Goal: Find specific page/section: Find specific page/section

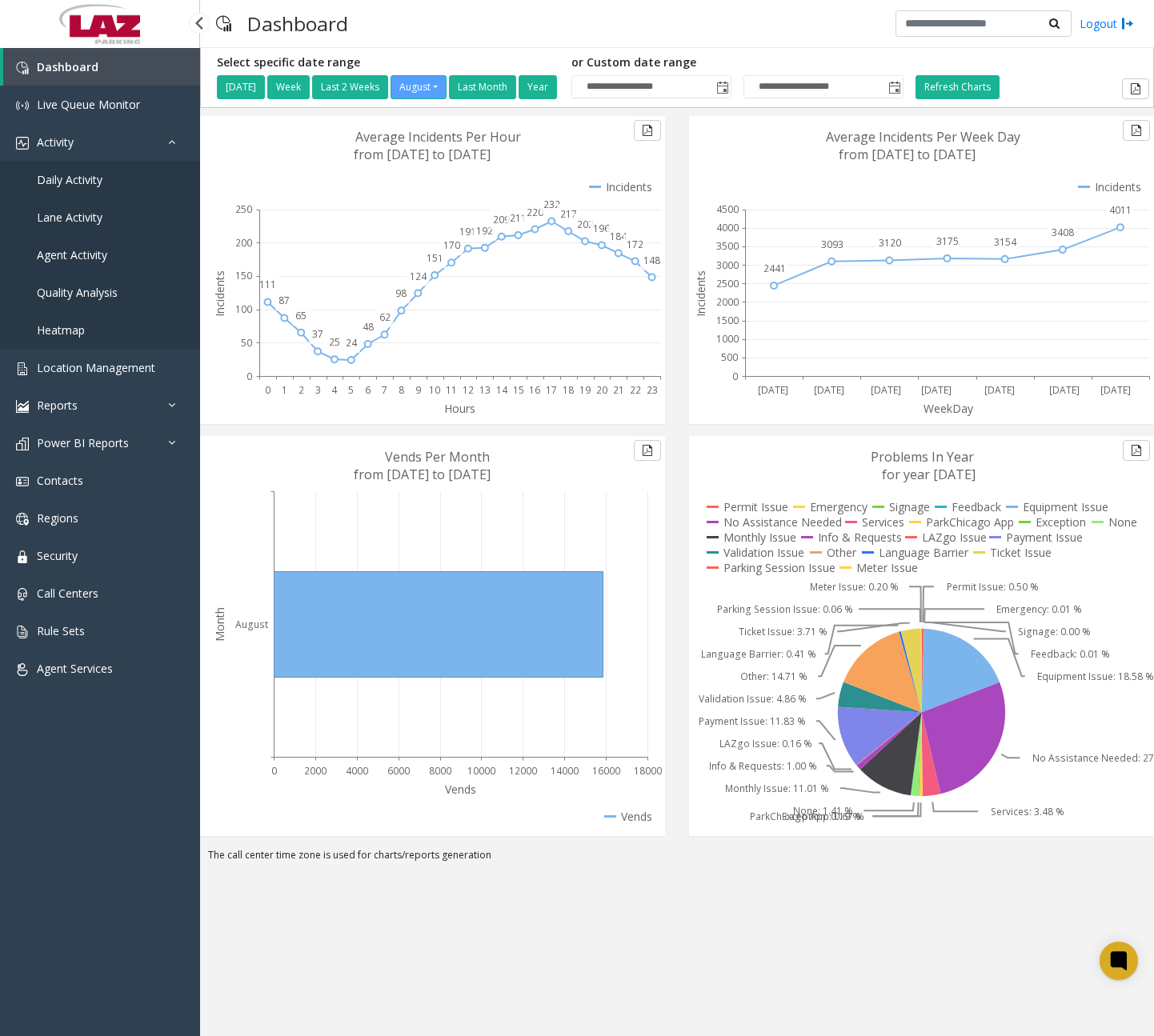
click at [95, 183] on span "Daily Activity" at bounding box center [70, 180] width 66 height 15
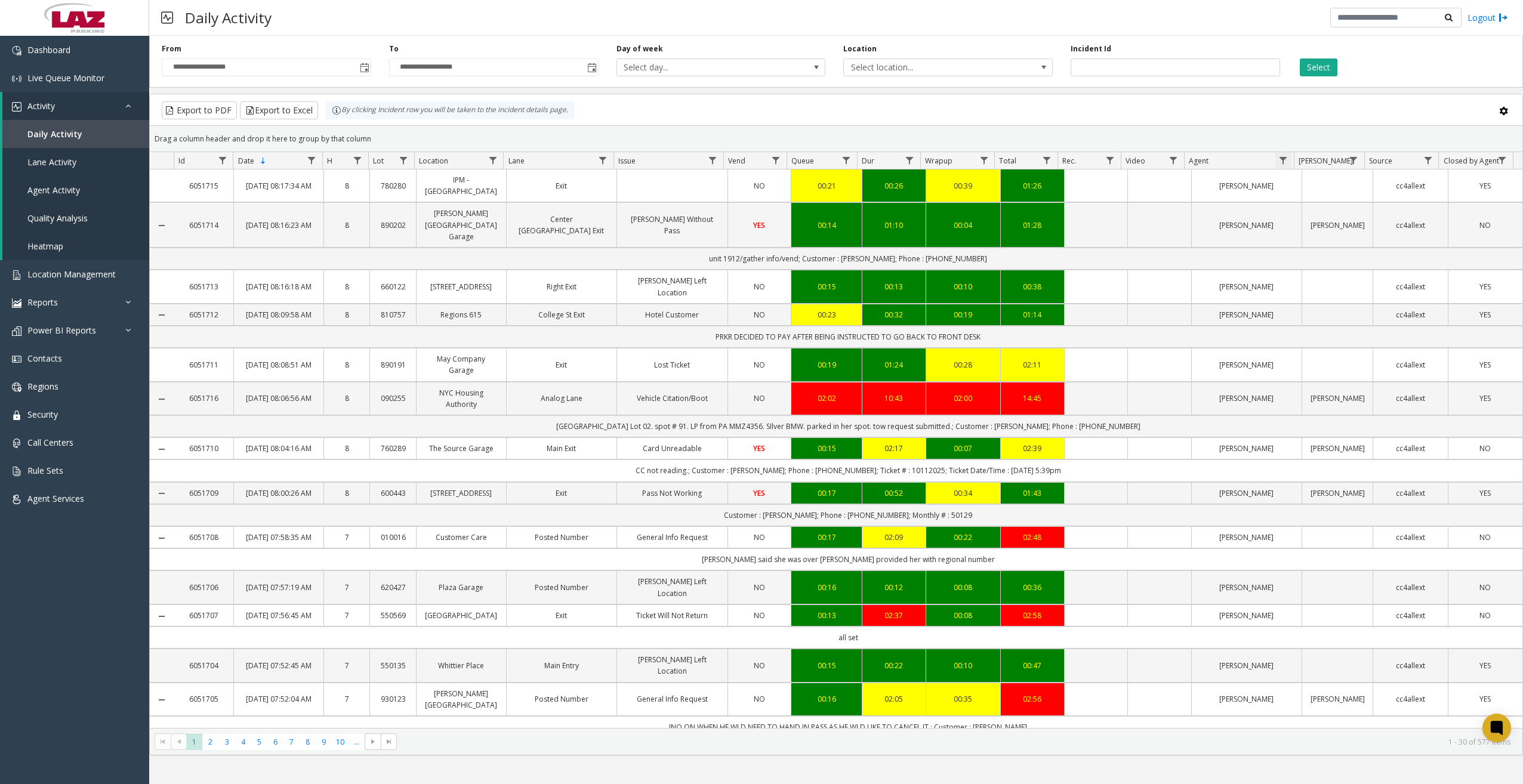
click at [860, 160] on span "Data table" at bounding box center [1283, 160] width 10 height 10
click at [860, 210] on input "Agent Filter" at bounding box center [1335, 211] width 102 height 20
type input "****"
click at [860, 321] on button "Filter" at bounding box center [1361, 323] width 49 height 26
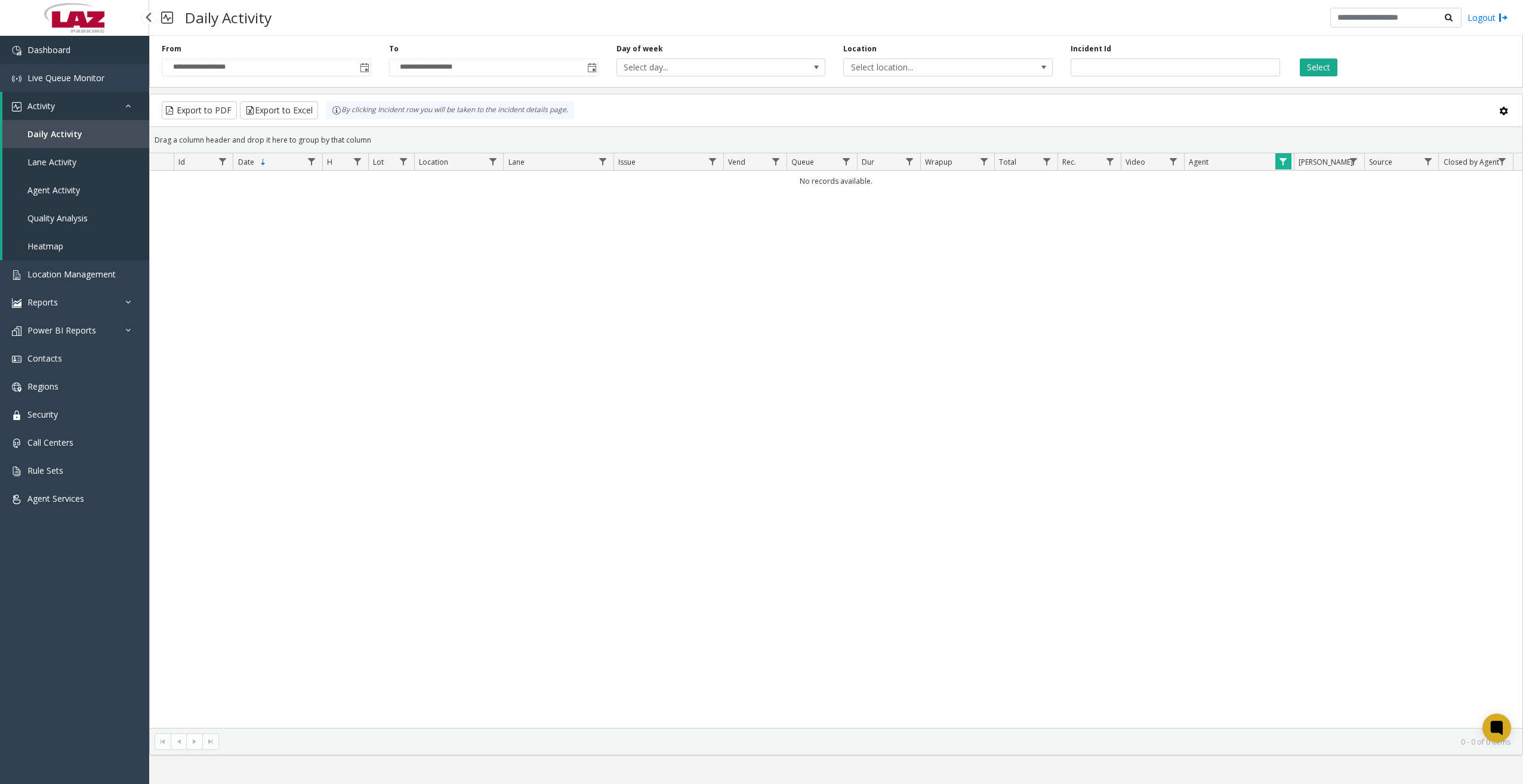
click at [97, 58] on link "Dashboard" at bounding box center [75, 50] width 149 height 28
